Goal: Task Accomplishment & Management: Manage account settings

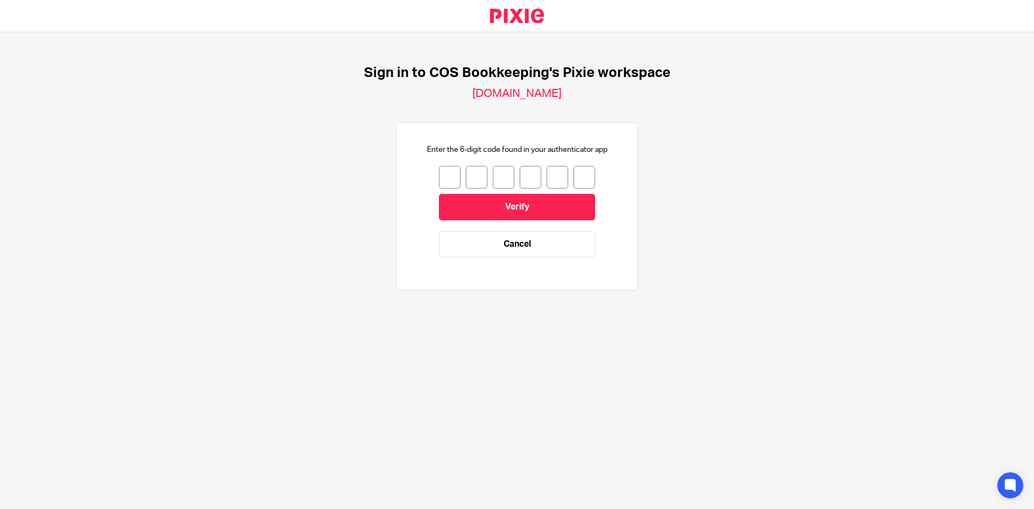
click at [441, 178] on input "number" at bounding box center [450, 177] width 22 height 23
type input "3"
type input "7"
type input "3"
type input "9"
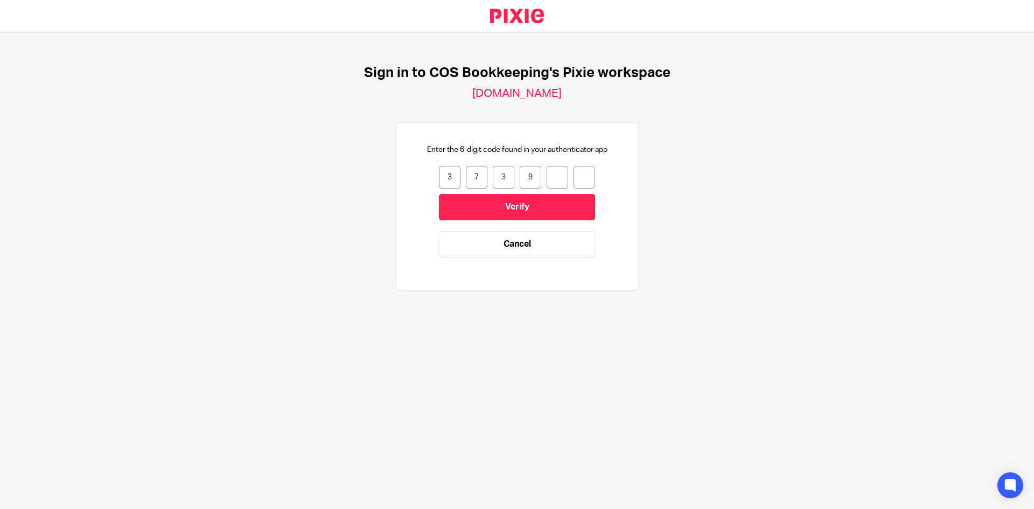
type input "8"
type input "9"
click at [494, 203] on input "Verify" at bounding box center [517, 207] width 156 height 26
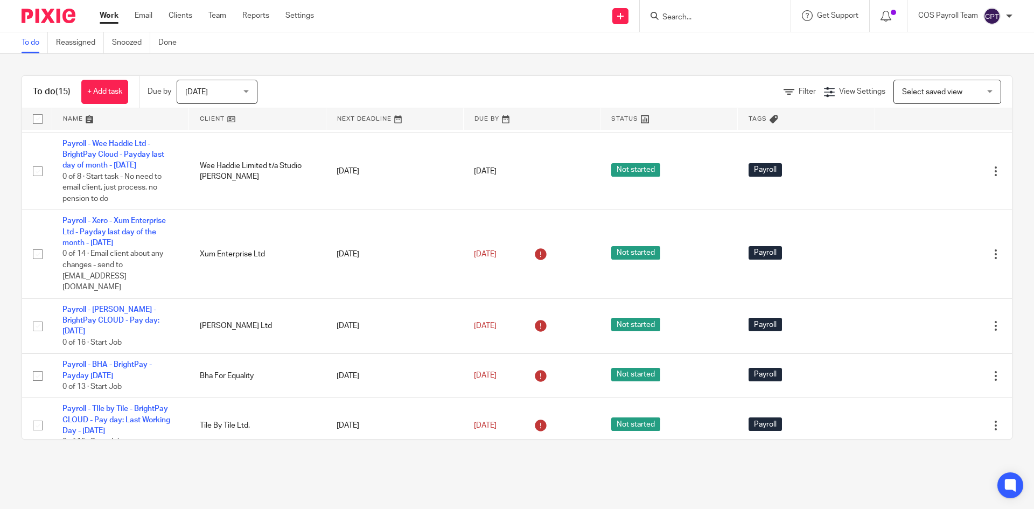
scroll to position [591, 0]
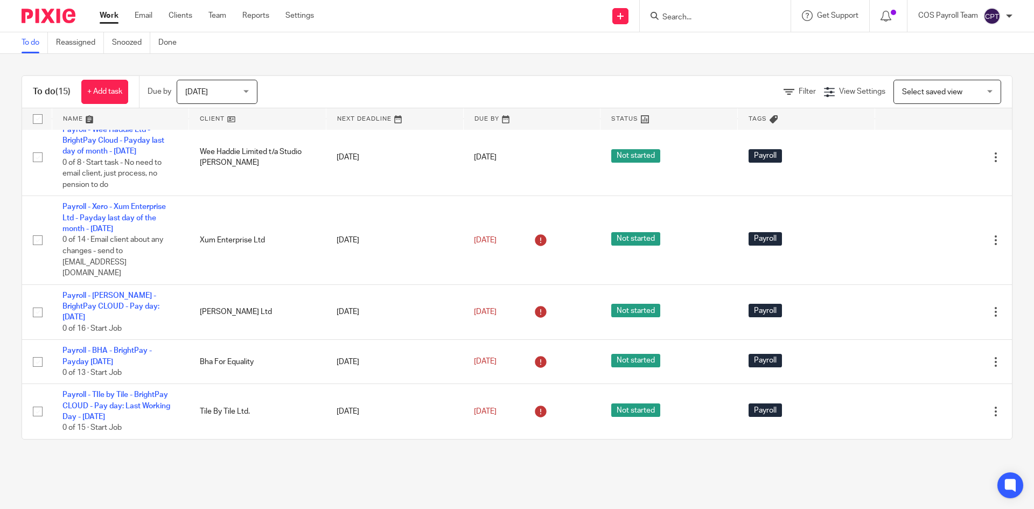
click at [251, 97] on div "Today Today" at bounding box center [217, 92] width 81 height 24
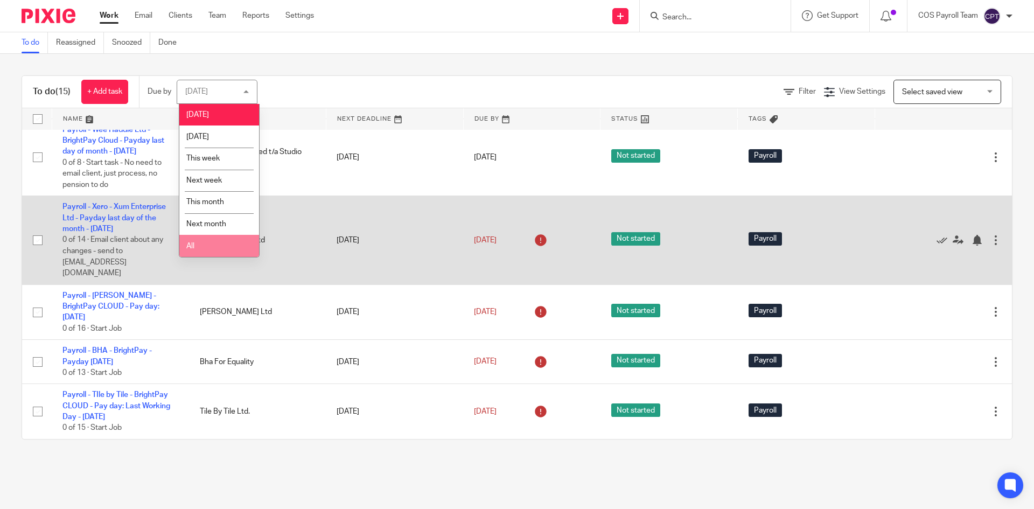
click at [189, 249] on li "All" at bounding box center [219, 246] width 80 height 22
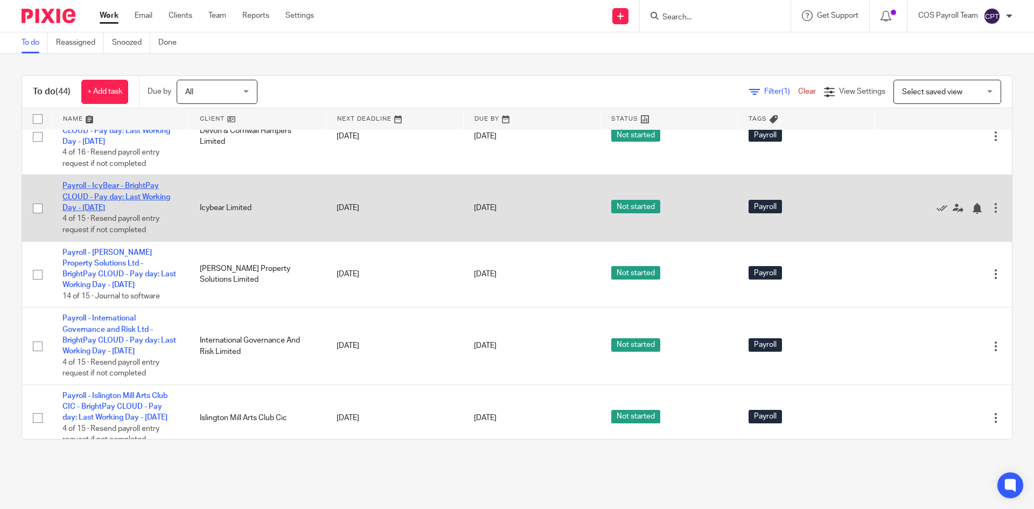
scroll to position [1615, 0]
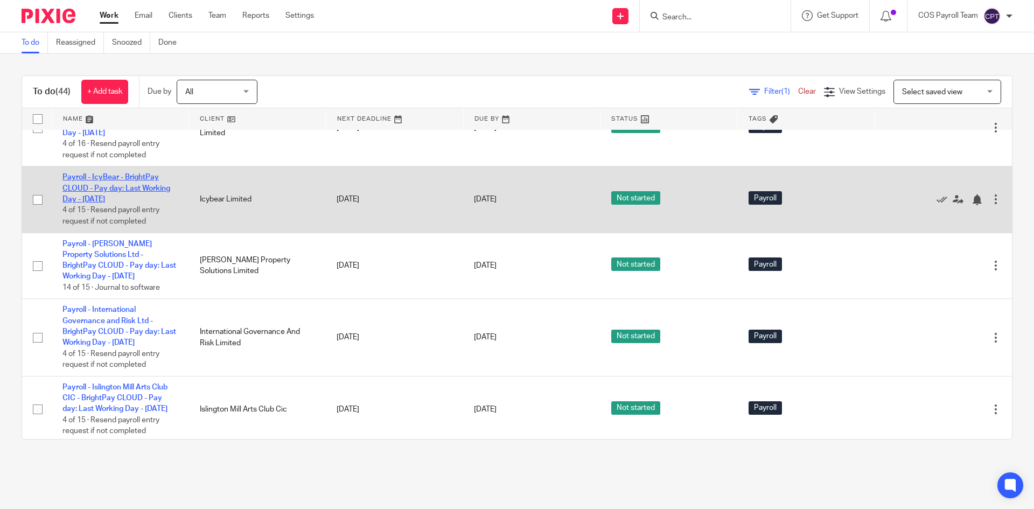
click at [98, 203] on link "Payroll - IcyBear - BrightPay CLOUD - Pay day: Last Working Day - [DATE]" at bounding box center [116, 188] width 108 height 30
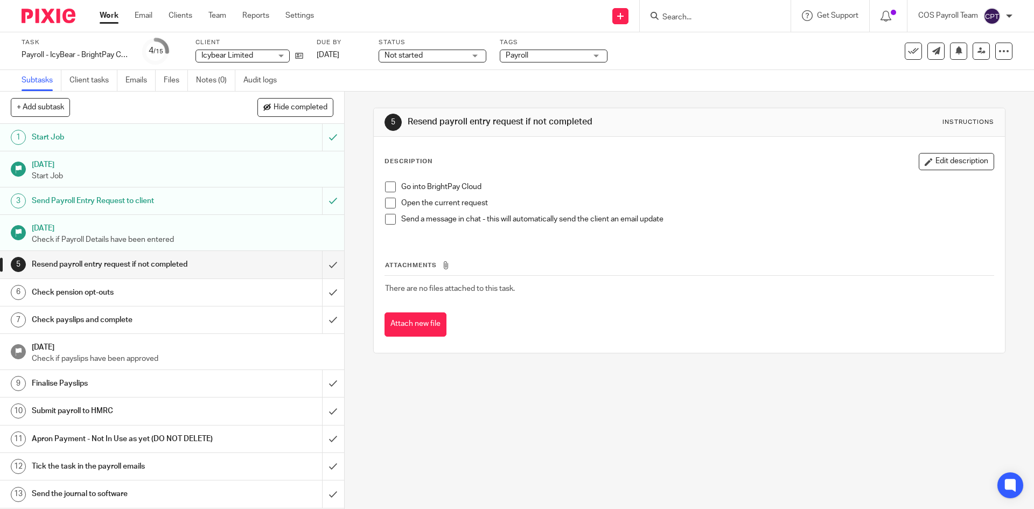
click at [111, 21] on link "Work" at bounding box center [109, 15] width 19 height 11
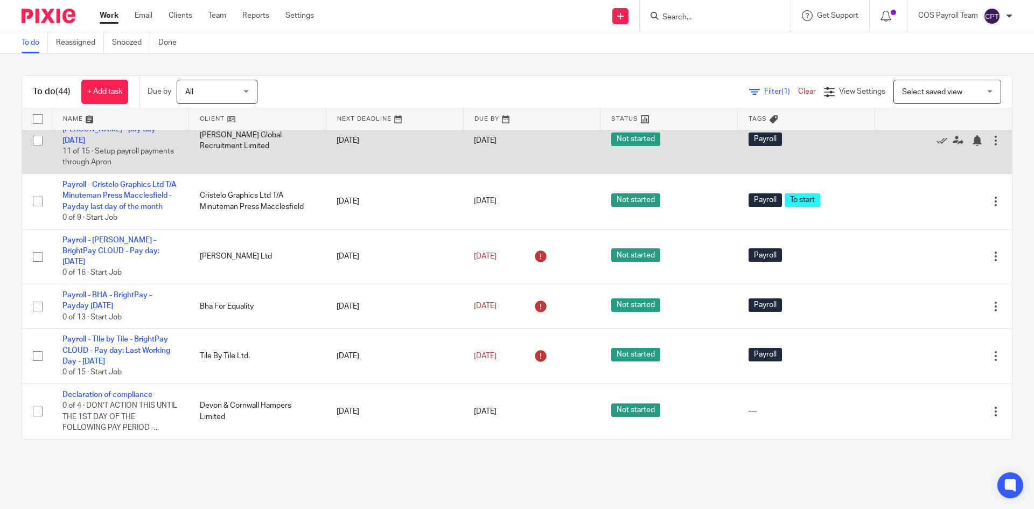
scroll to position [2362, 0]
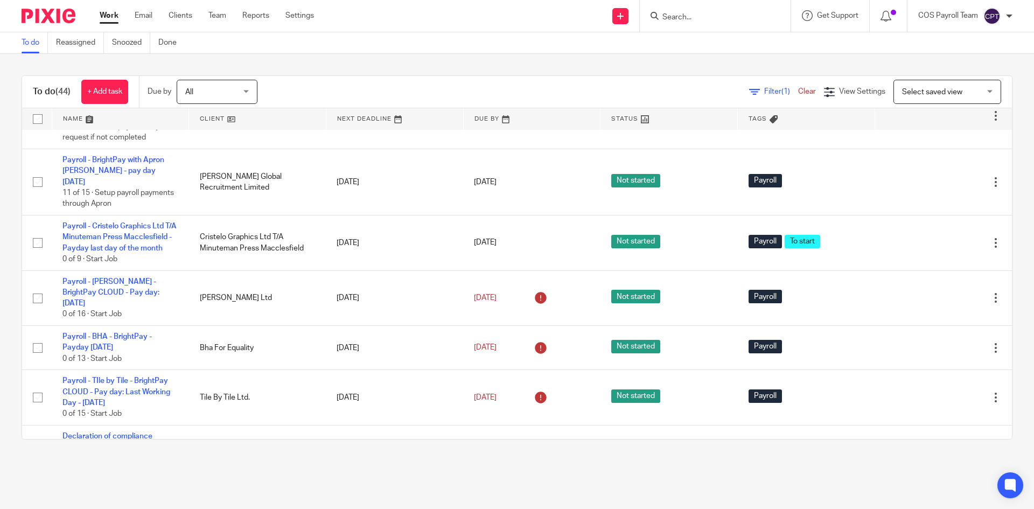
click at [690, 16] on input "Search" at bounding box center [709, 18] width 97 height 10
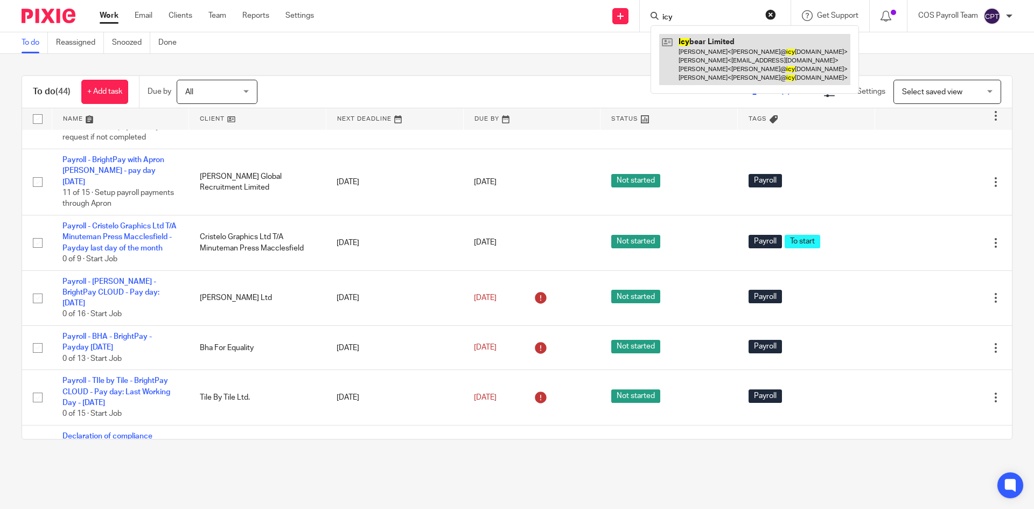
type input "icy"
click at [711, 42] on link at bounding box center [754, 59] width 191 height 51
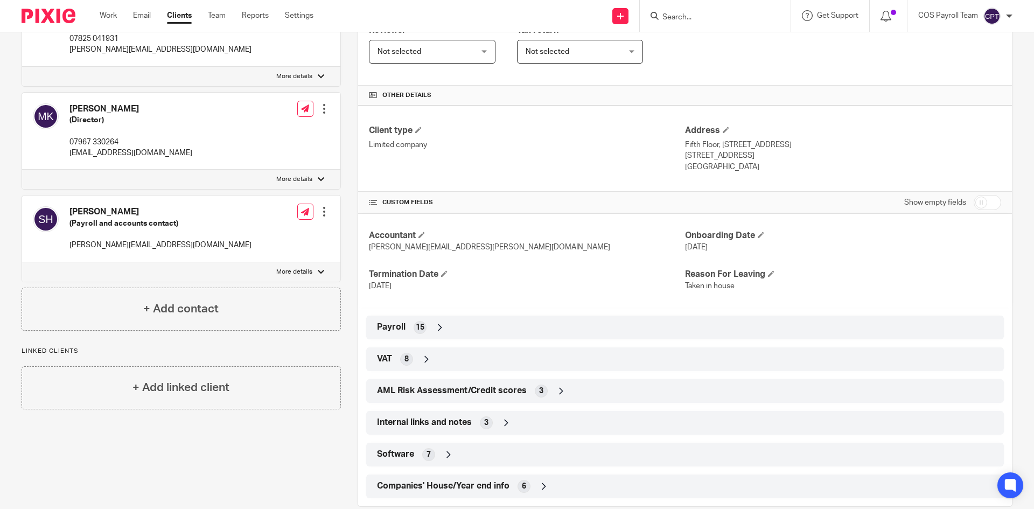
scroll to position [269, 0]
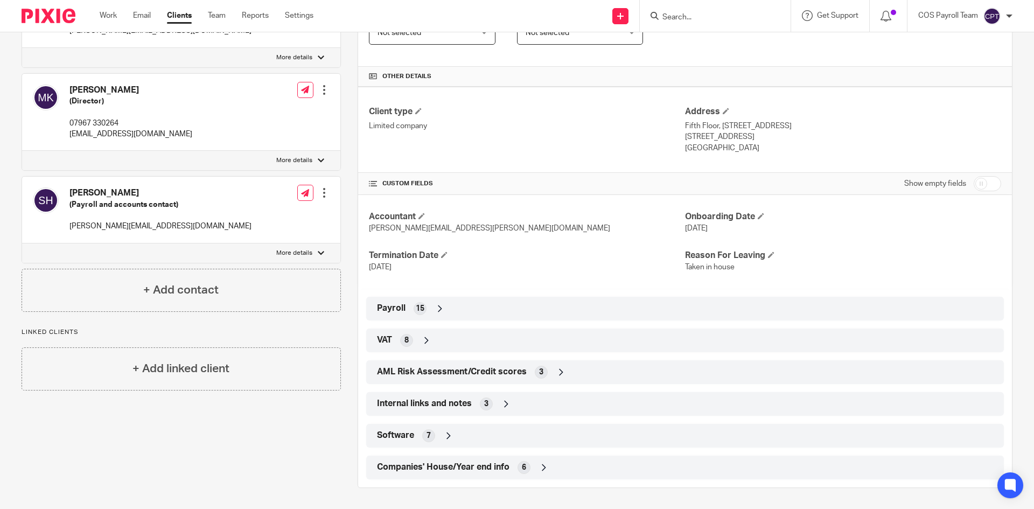
click at [403, 306] on div "Payroll 15" at bounding box center [684, 308] width 621 height 18
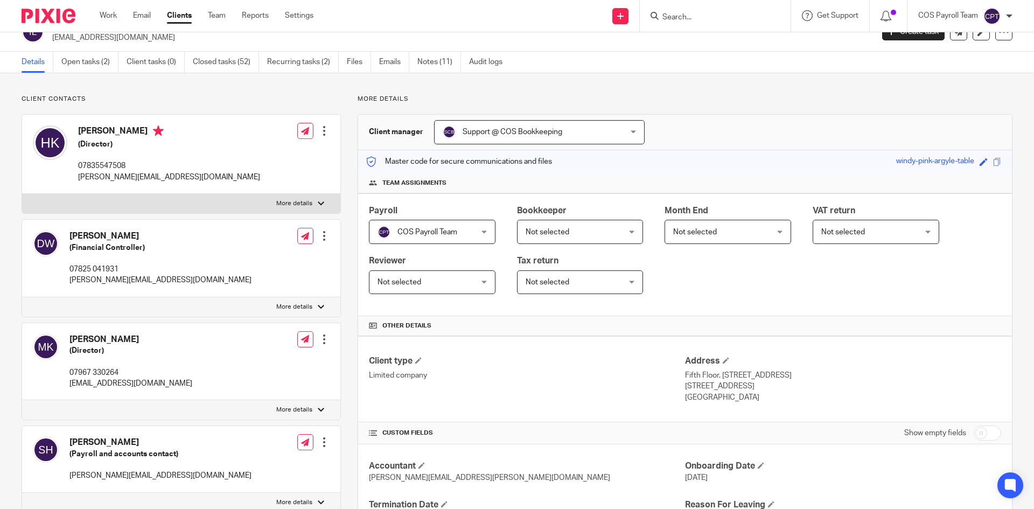
scroll to position [0, 0]
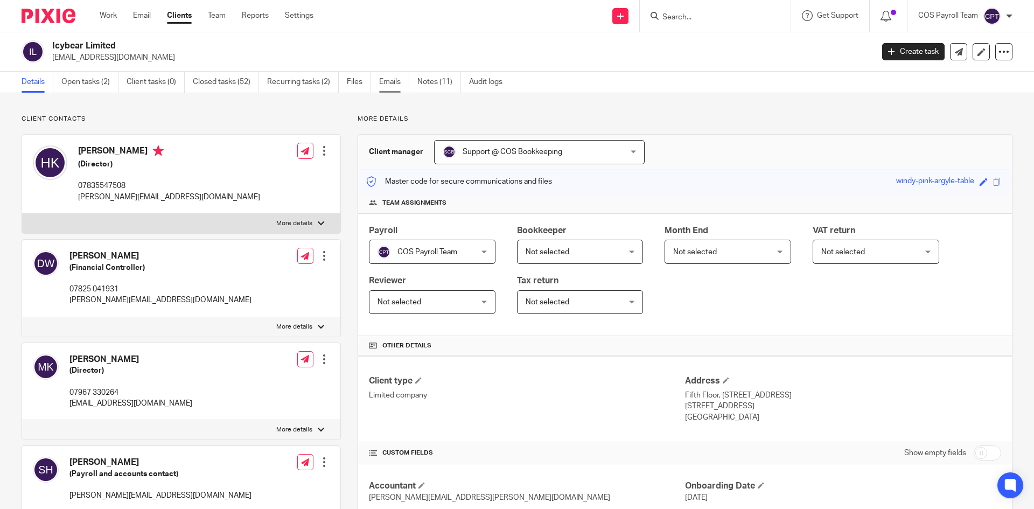
click at [387, 86] on link "Emails" at bounding box center [394, 82] width 30 height 21
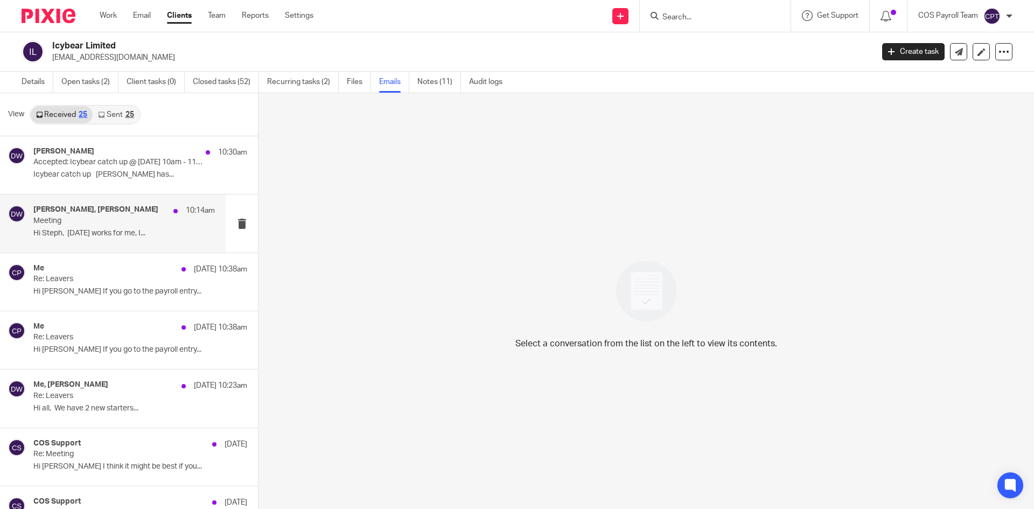
click at [86, 209] on h4 "Dan Williams, Steph Boyle" at bounding box center [95, 209] width 125 height 9
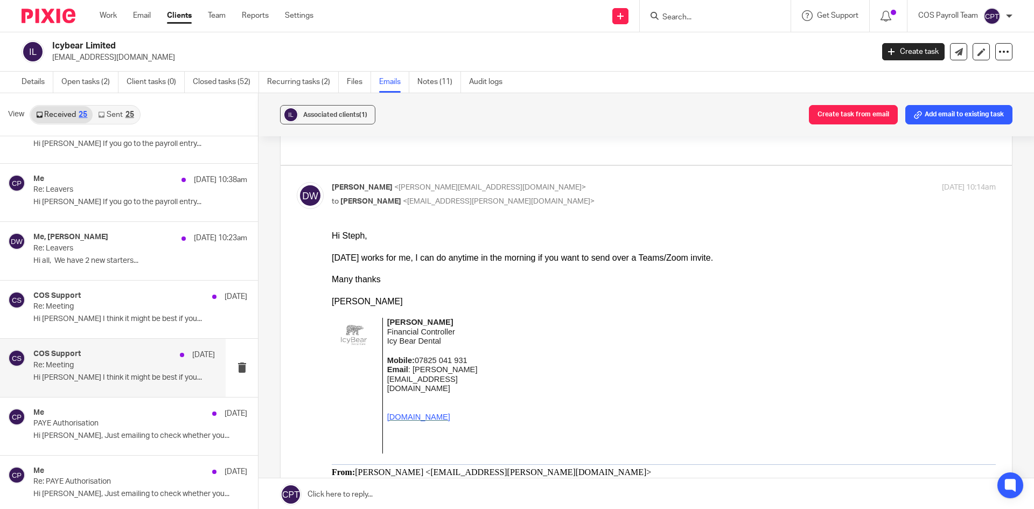
scroll to position [162, 0]
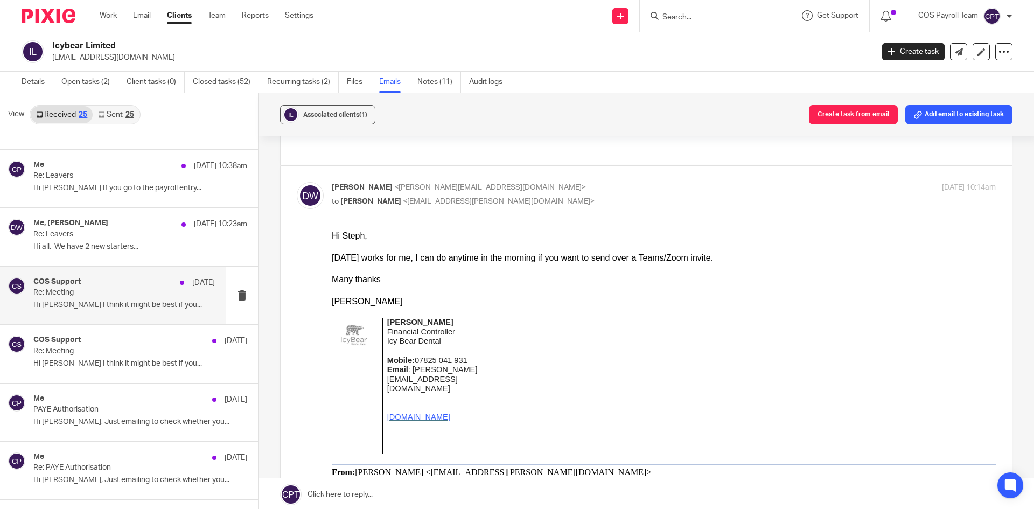
click at [94, 292] on p "Re: Meeting" at bounding box center [105, 292] width 145 height 9
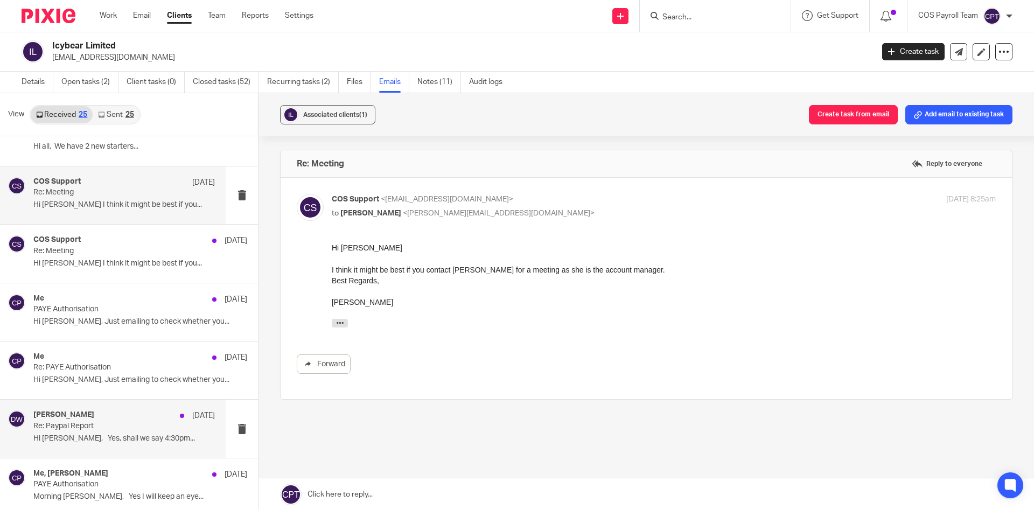
scroll to position [269, 0]
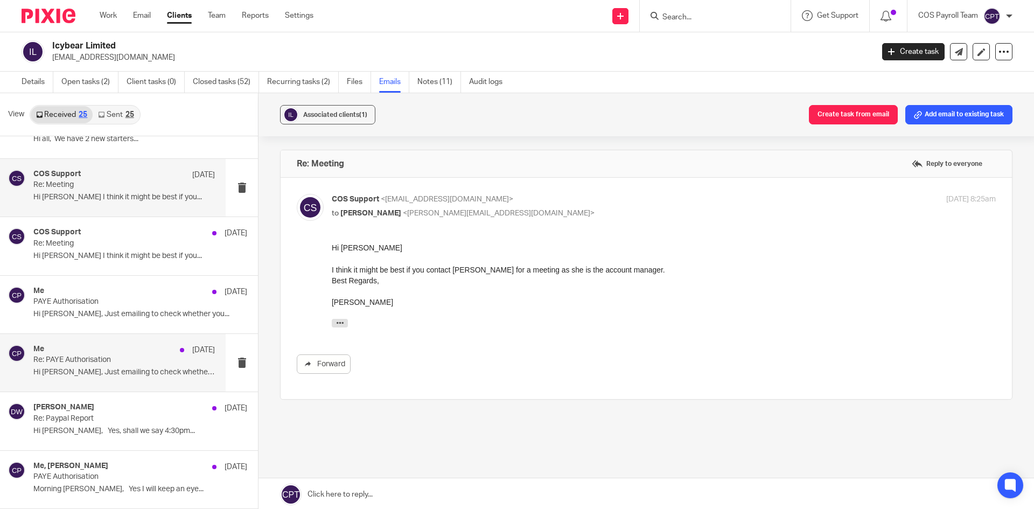
click at [112, 363] on p "Re: PAYE Authorisation" at bounding box center [105, 359] width 145 height 9
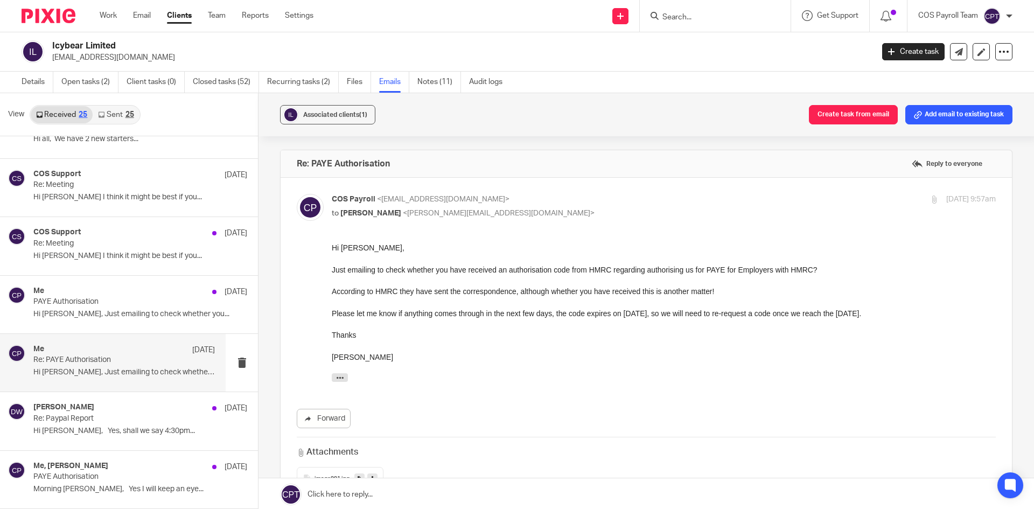
scroll to position [0, 0]
click at [140, 299] on p "PAYE Authorisation" at bounding box center [105, 301] width 145 height 9
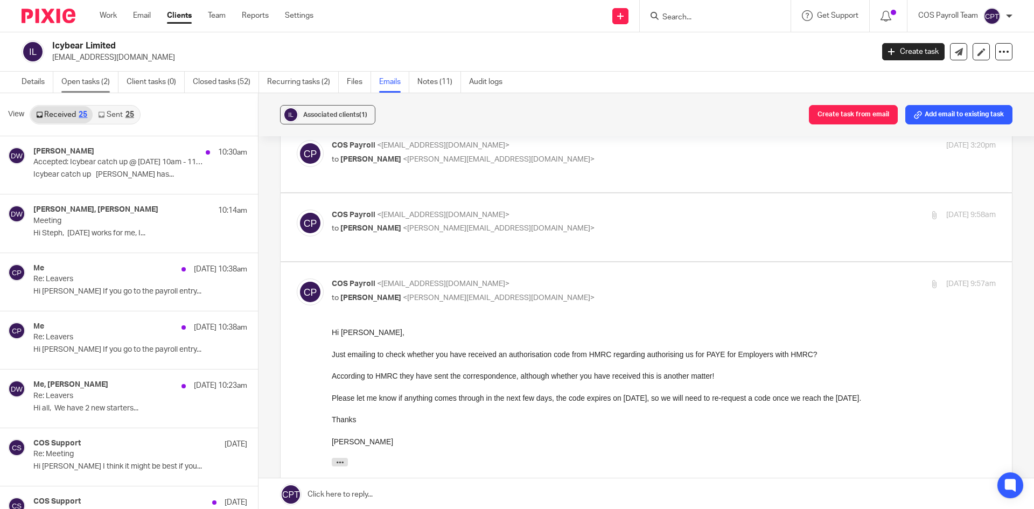
drag, startPoint x: 76, startPoint y: 81, endPoint x: 86, endPoint y: 89, distance: 13.0
click at [76, 81] on link "Open tasks (2)" at bounding box center [89, 82] width 57 height 21
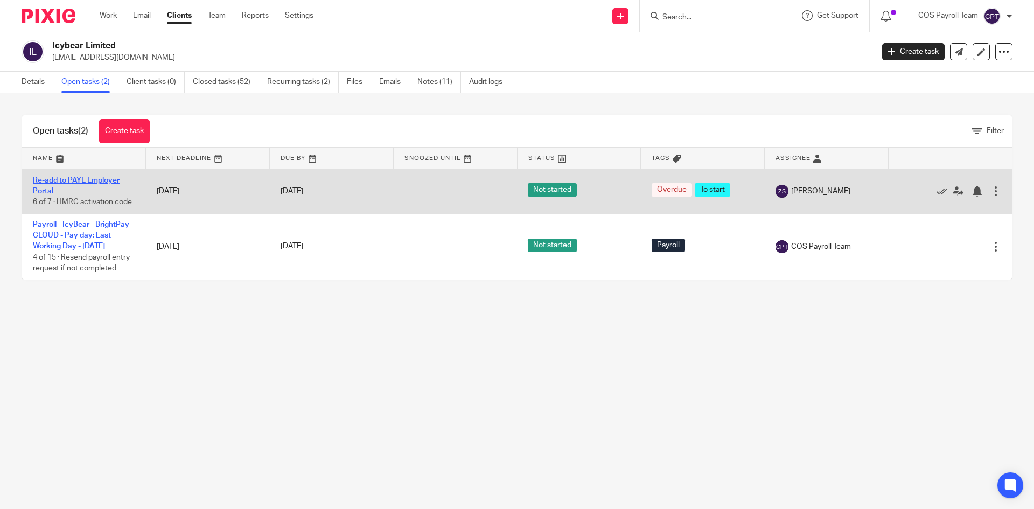
click at [71, 181] on link "Re-add to PAYE Employer Portal" at bounding box center [76, 186] width 87 height 18
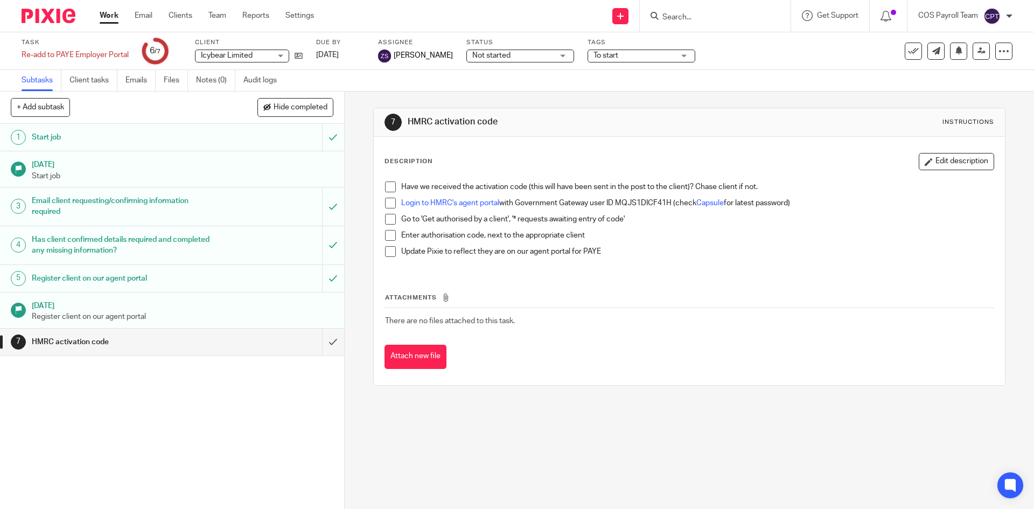
click at [391, 186] on span at bounding box center [390, 186] width 11 height 11
click at [389, 204] on span at bounding box center [390, 203] width 11 height 11
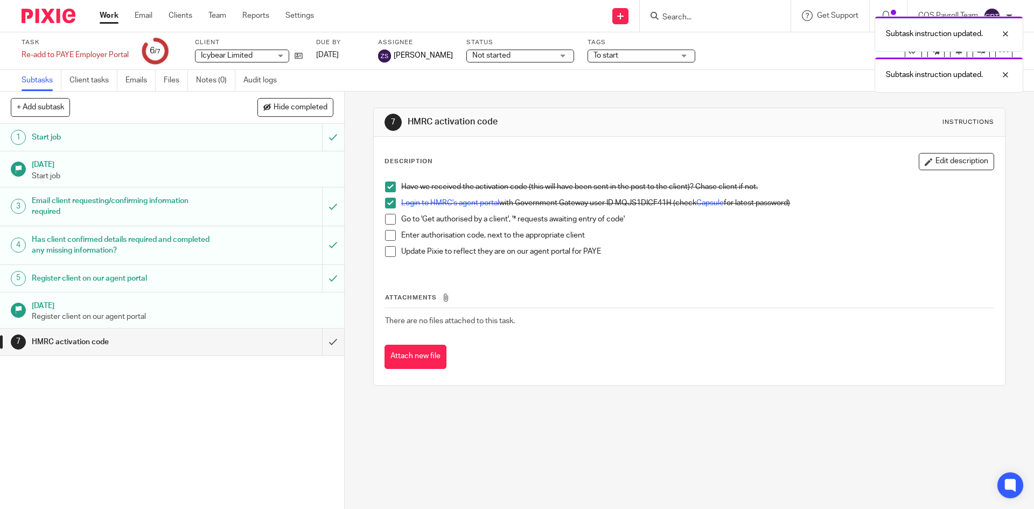
click at [386, 221] on span at bounding box center [390, 219] width 11 height 11
click at [387, 230] on ul "Have we received the activation code (this will have been sent in the post to t…" at bounding box center [689, 221] width 608 height 81
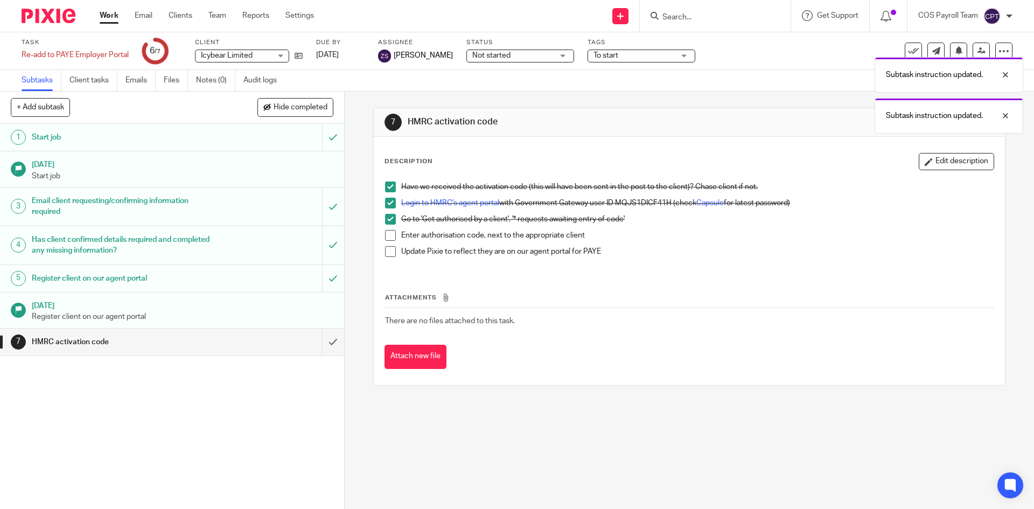
click at [389, 238] on span at bounding box center [390, 235] width 11 height 11
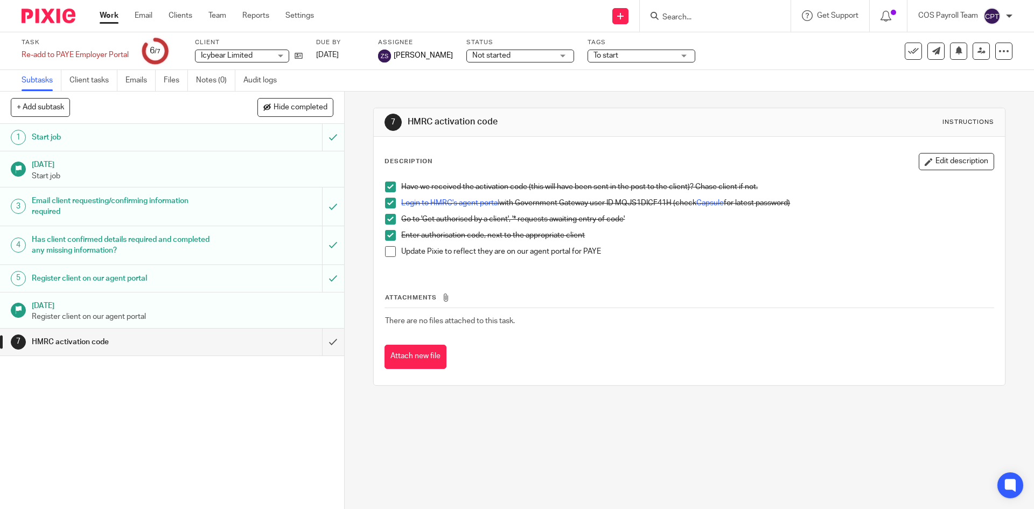
click at [684, 19] on input "Search" at bounding box center [709, 18] width 97 height 10
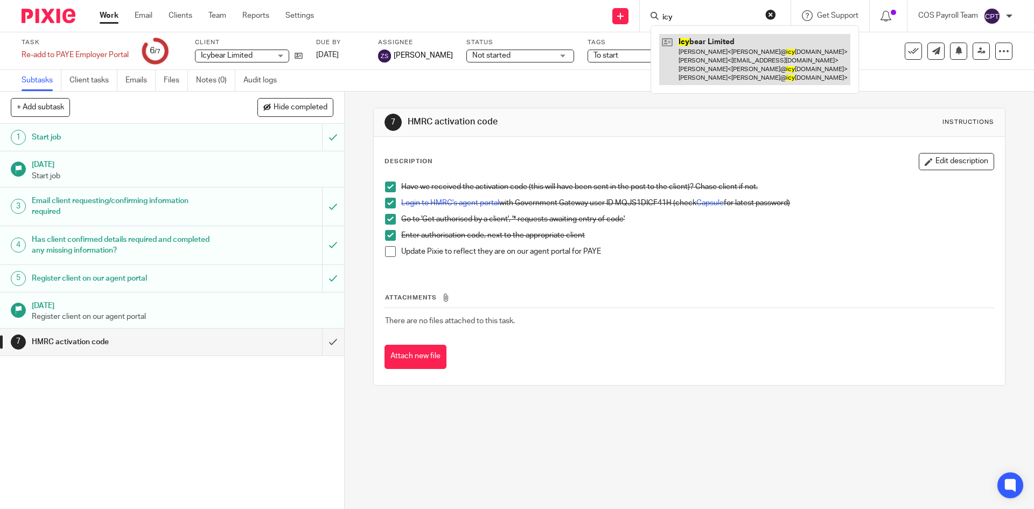
type input "icy"
click at [711, 48] on link at bounding box center [754, 59] width 191 height 51
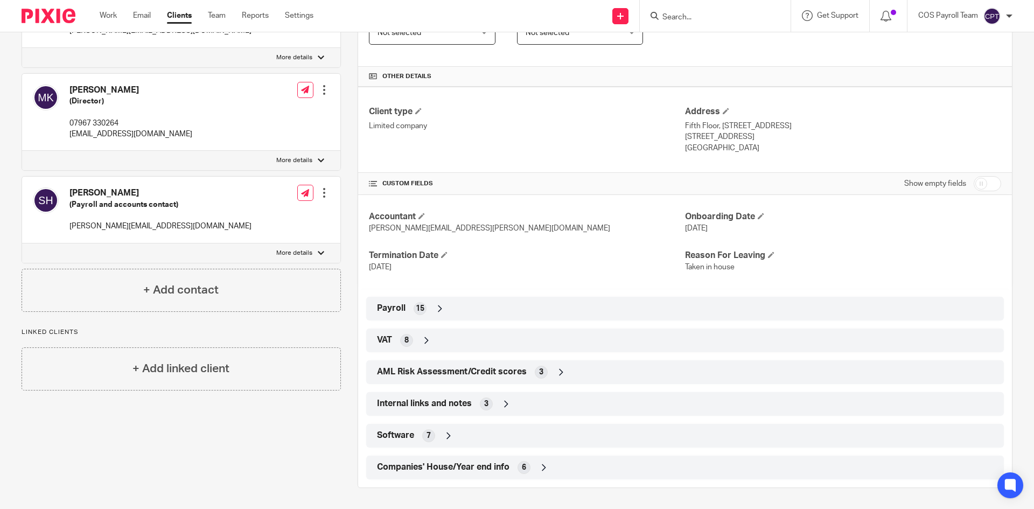
scroll to position [270, 0]
click at [393, 309] on span "Payroll" at bounding box center [391, 307] width 29 height 11
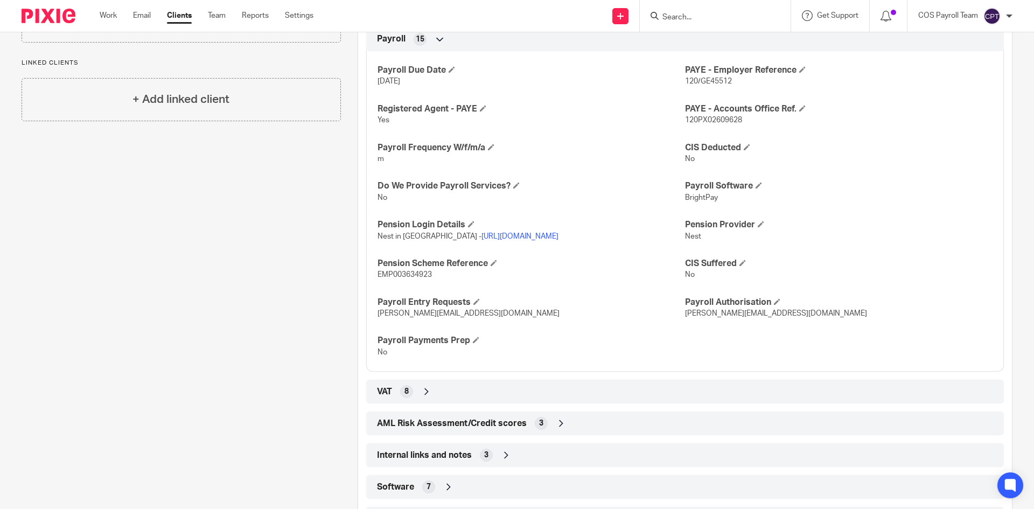
scroll to position [590, 0]
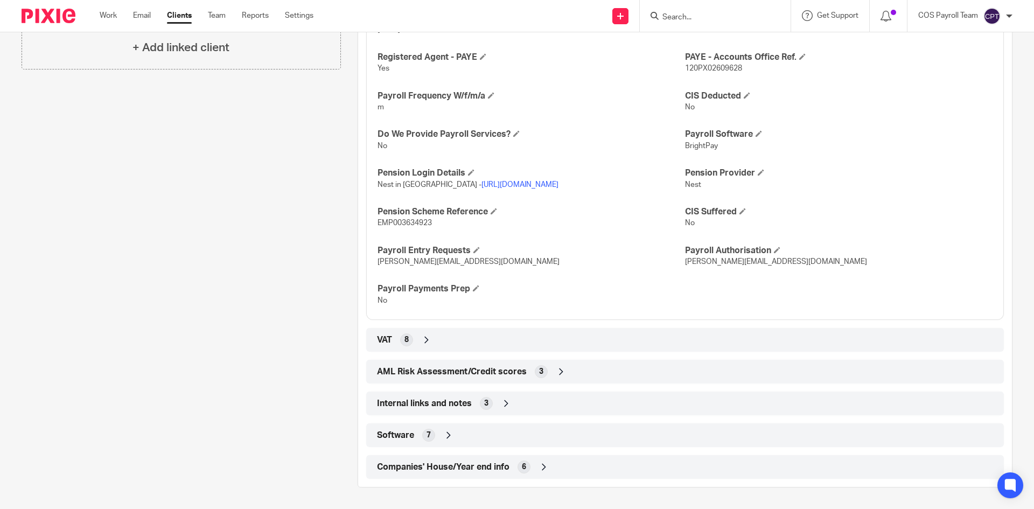
click at [450, 468] on span "Companies' House/Year end info" at bounding box center [443, 466] width 132 height 11
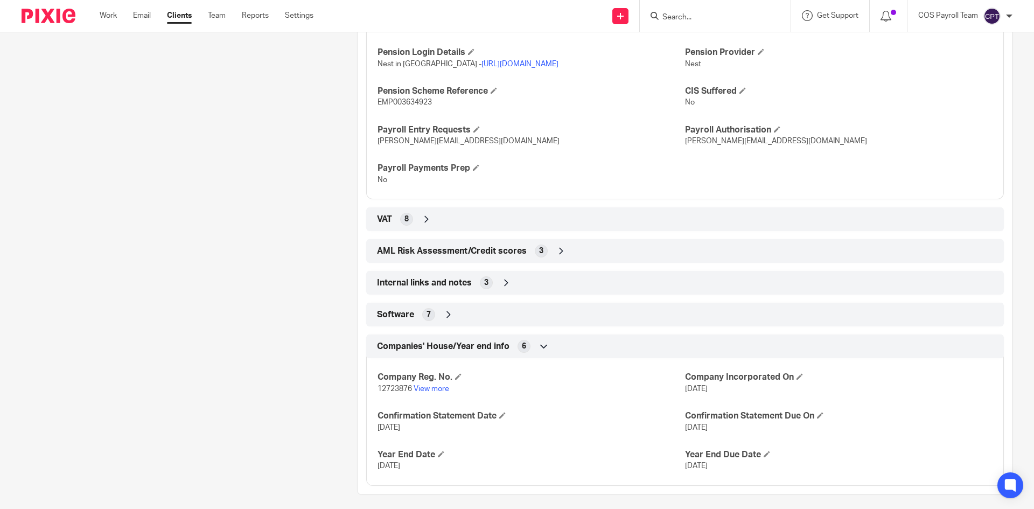
scroll to position [718, 0]
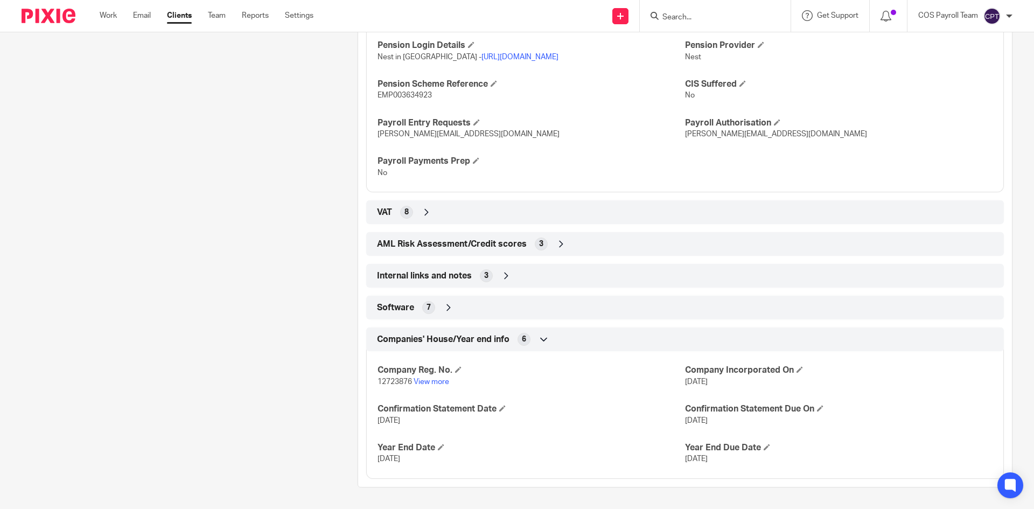
click at [433, 276] on span "Internal links and notes" at bounding box center [424, 275] width 95 height 11
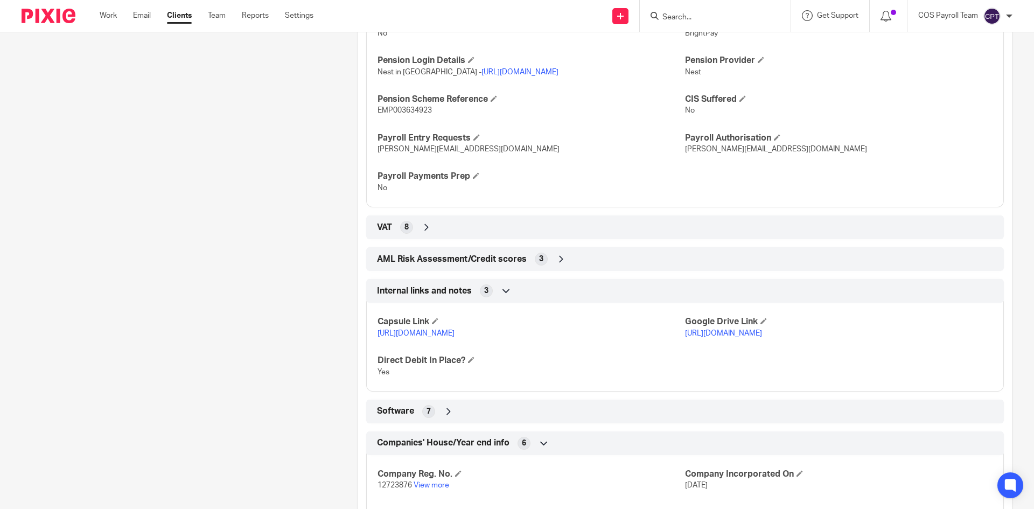
scroll to position [698, 0]
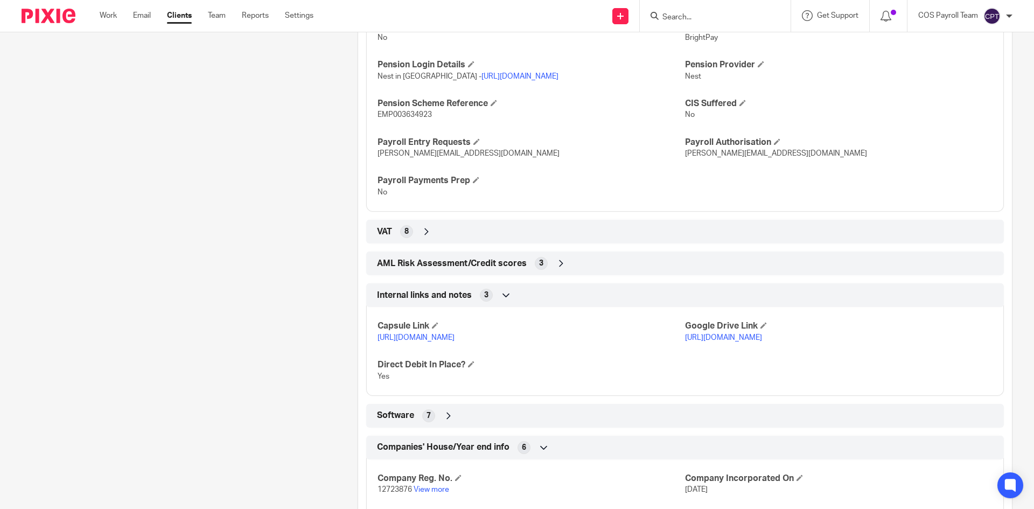
click at [387, 233] on span "VAT" at bounding box center [384, 231] width 15 height 11
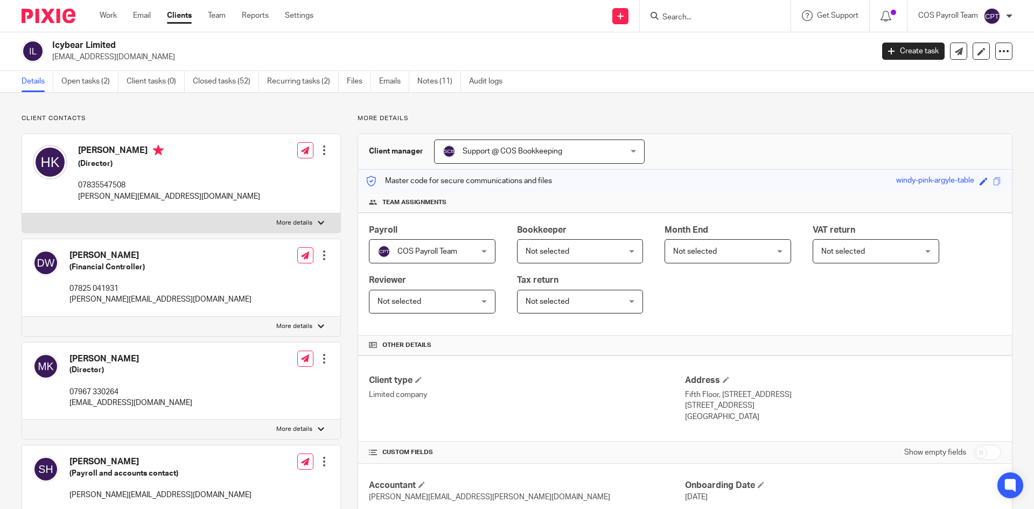
scroll to position [0, 0]
click at [102, 86] on link "Open tasks (2)" at bounding box center [89, 82] width 57 height 21
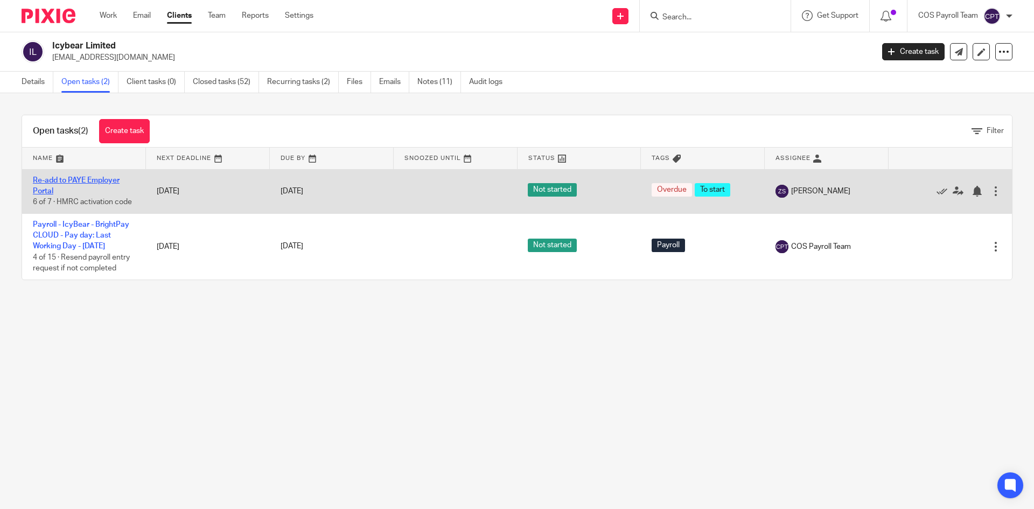
click at [97, 181] on link "Re-add to PAYE Employer Portal" at bounding box center [76, 186] width 87 height 18
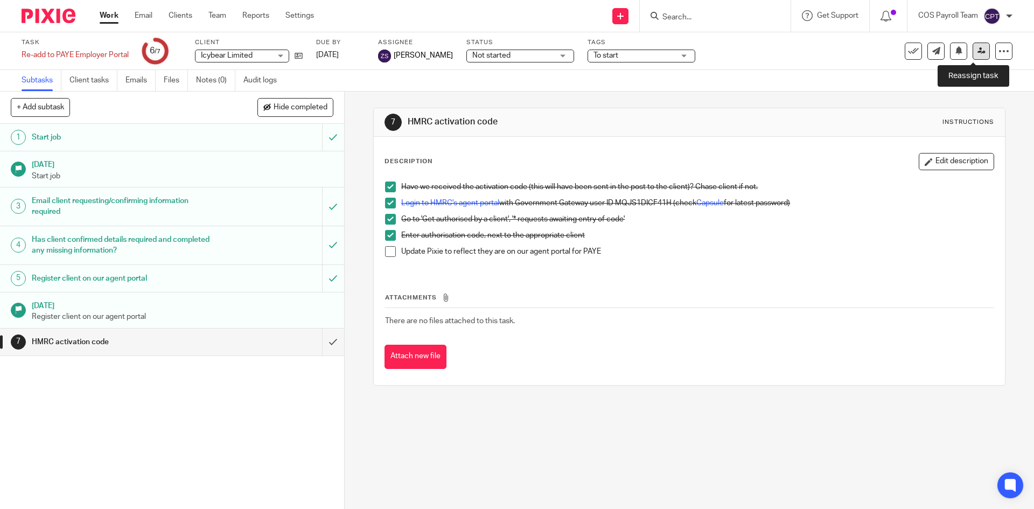
click at [977, 51] on icon at bounding box center [981, 51] width 8 height 8
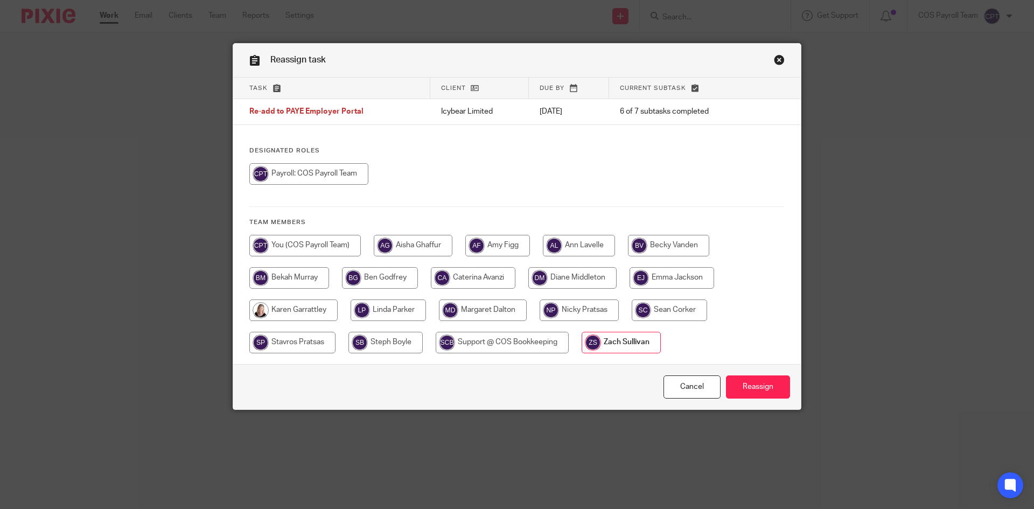
click at [779, 59] on link "Close this dialog window" at bounding box center [779, 61] width 11 height 15
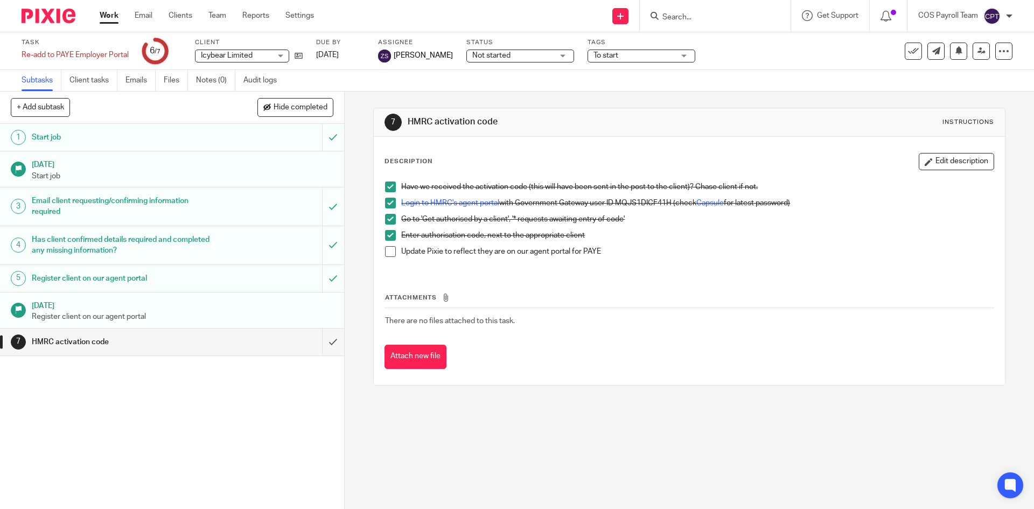
click at [386, 253] on span at bounding box center [390, 251] width 11 height 11
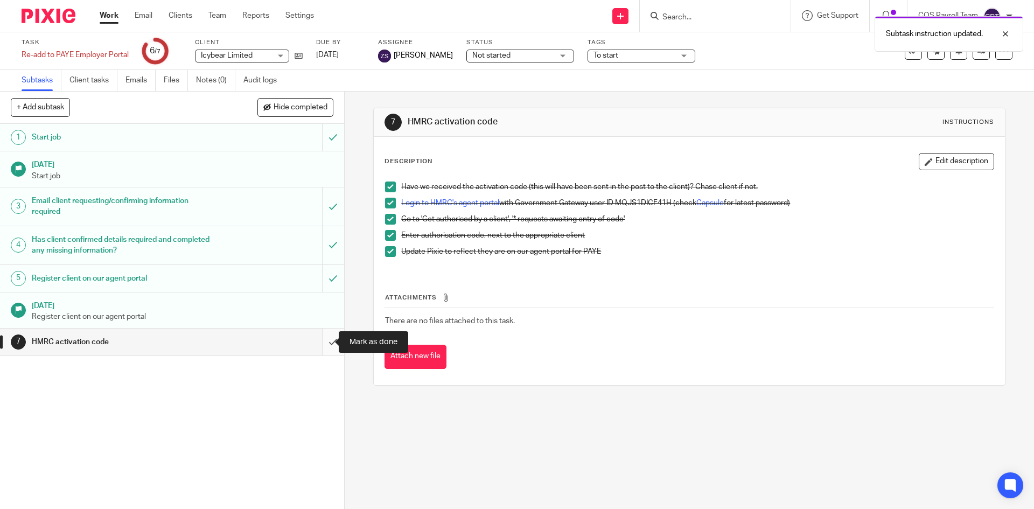
click at [318, 342] on input "submit" at bounding box center [172, 341] width 344 height 27
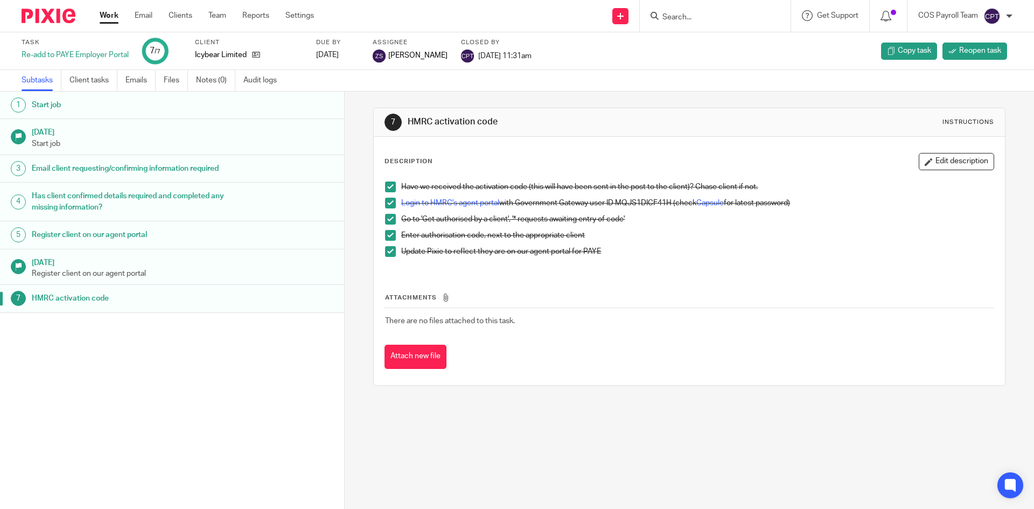
click at [676, 15] on input "Search" at bounding box center [709, 18] width 97 height 10
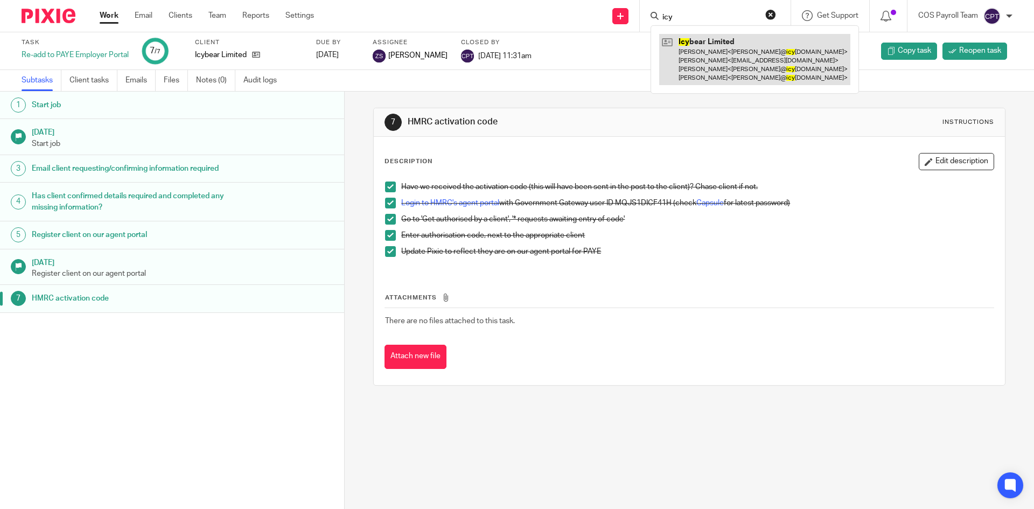
type input "icy"
click at [702, 45] on link at bounding box center [754, 59] width 191 height 51
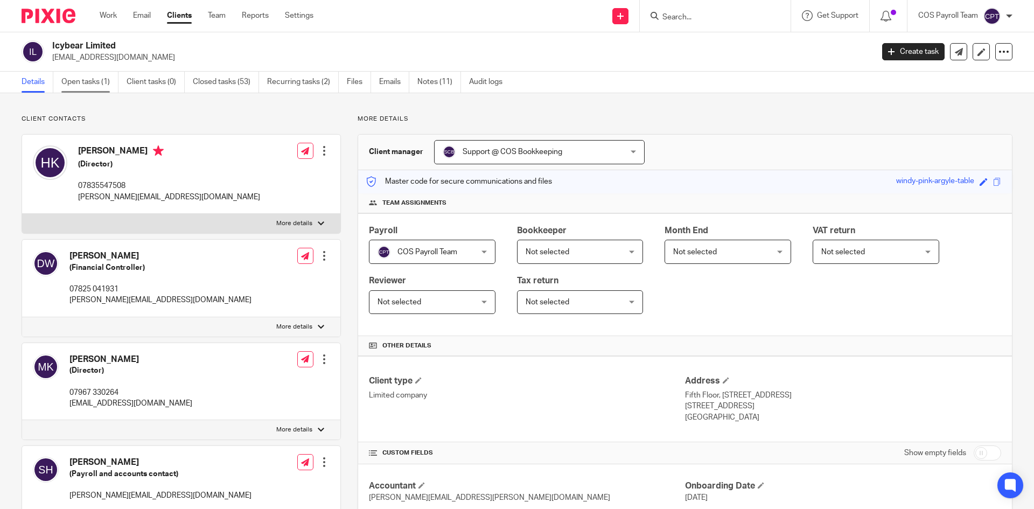
click at [91, 82] on link "Open tasks (1)" at bounding box center [89, 82] width 57 height 21
